Goal: Task Accomplishment & Management: Use online tool/utility

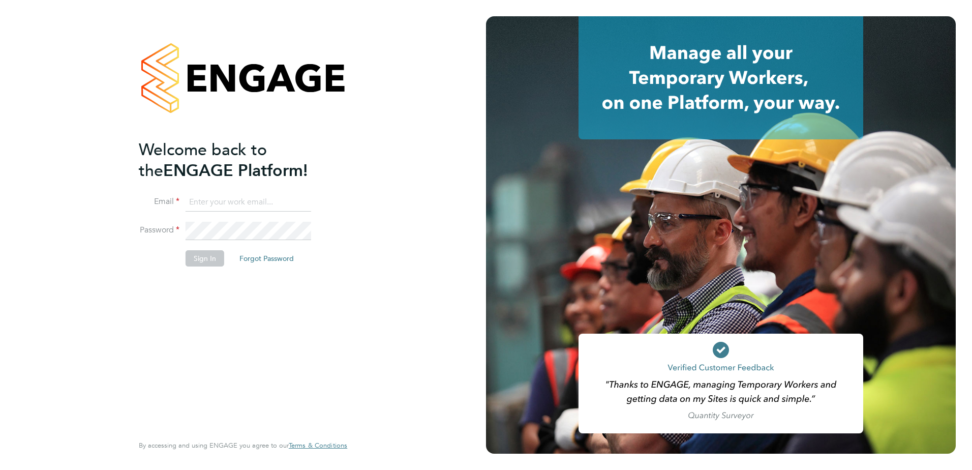
type input "Holly.Talbot@justice.gov.uk"
click at [205, 260] on button "Sign In" at bounding box center [205, 258] width 39 height 16
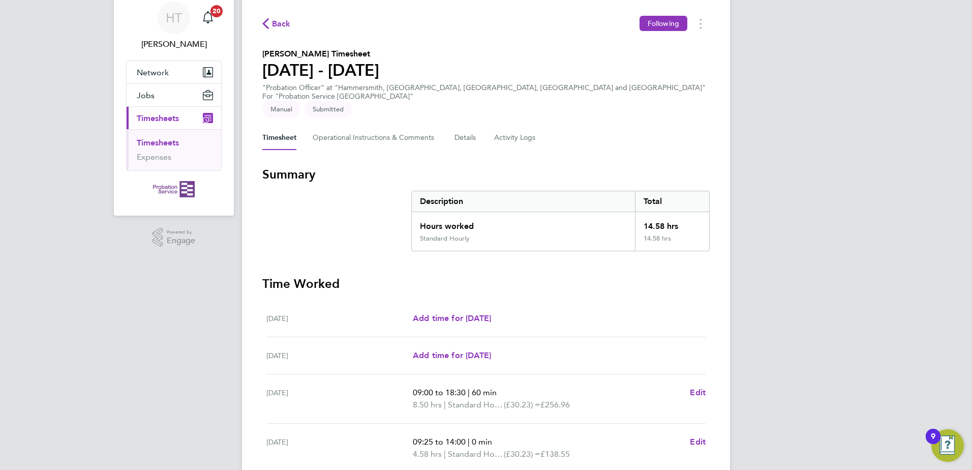
scroll to position [241, 0]
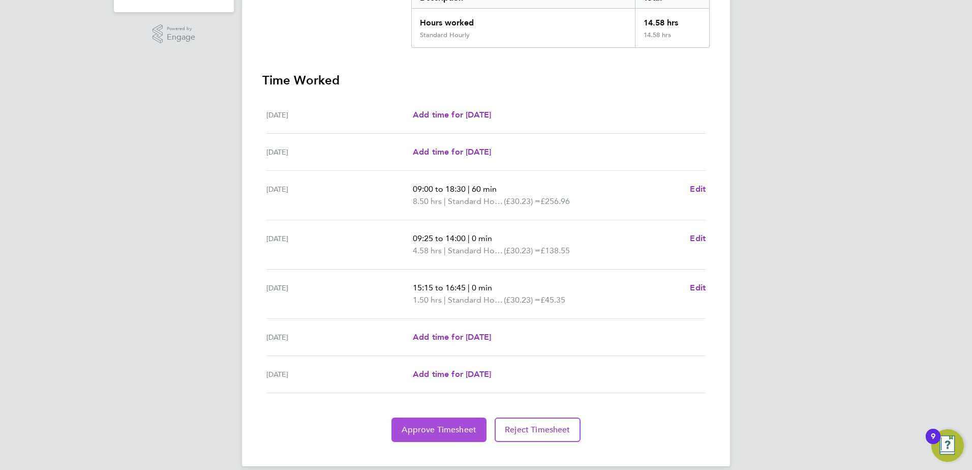
click at [417, 425] on span "Approve Timesheet" at bounding box center [439, 430] width 75 height 10
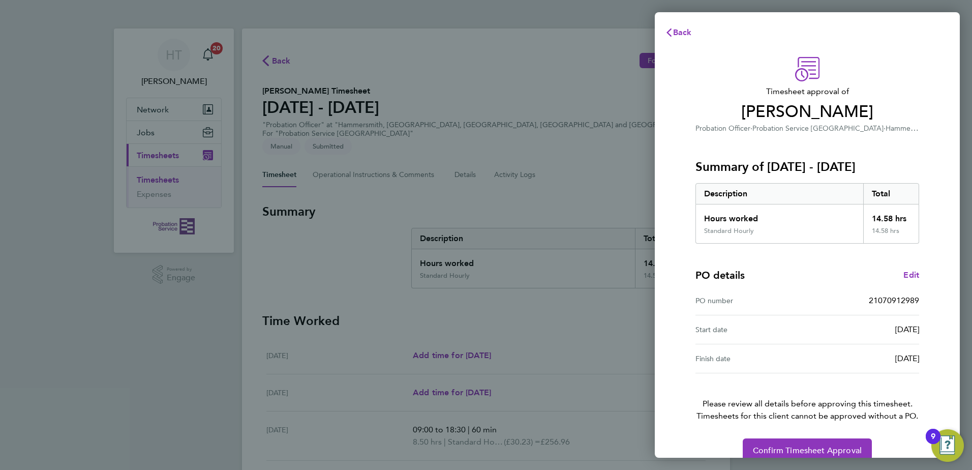
scroll to position [17, 0]
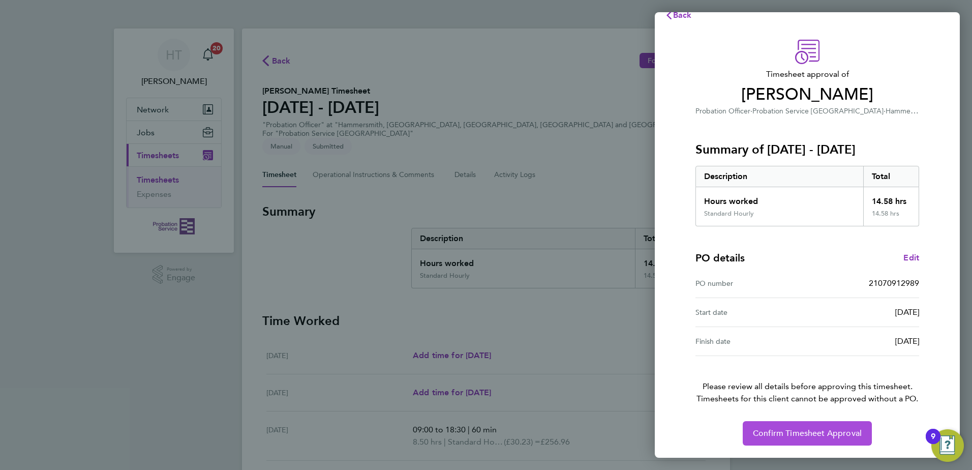
click at [794, 431] on span "Confirm Timesheet Approval" at bounding box center [807, 433] width 109 height 10
